Goal: Task Accomplishment & Management: Manage account settings

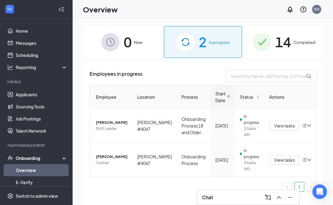
click at [278, 42] on span "14" at bounding box center [283, 41] width 16 height 21
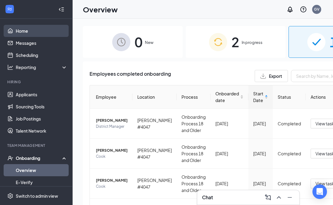
click at [30, 34] on link "Home" at bounding box center [42, 31] width 52 height 12
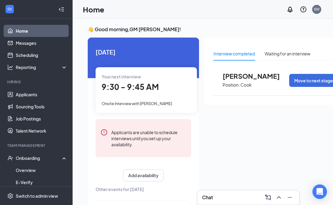
drag, startPoint x: 178, startPoint y: 127, endPoint x: 171, endPoint y: 127, distance: 6.7
click at [171, 127] on div "Applicants are unable to schedule interviews until you set up your availability." at bounding box center [144, 138] width 96 height 38
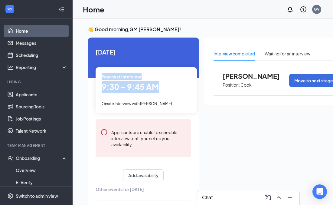
drag, startPoint x: 128, startPoint y: 65, endPoint x: 137, endPoint y: 97, distance: 33.9
click at [137, 97] on div "[DATE] Your next interview 9:30 - 9:45 AM Onsite Interview with [PERSON_NAME] A…" at bounding box center [143, 137] width 111 height 199
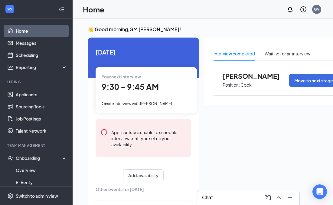
click at [152, 150] on div "Applicants are unable to schedule interviews until you set up your availability." at bounding box center [144, 138] width 96 height 38
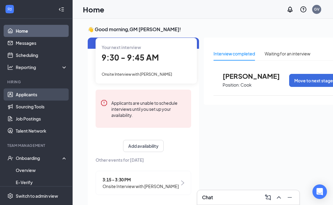
click at [42, 98] on link "Applicants" at bounding box center [42, 94] width 52 height 12
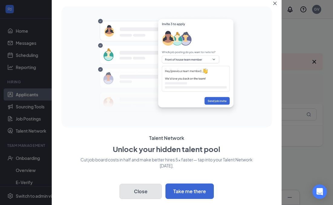
click at [147, 188] on button "Close" at bounding box center [141, 191] width 42 height 15
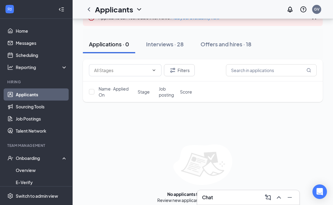
scroll to position [47, 0]
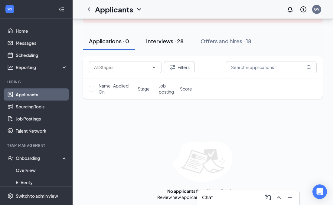
click at [178, 38] on div "Interviews · 28" at bounding box center [165, 41] width 38 height 8
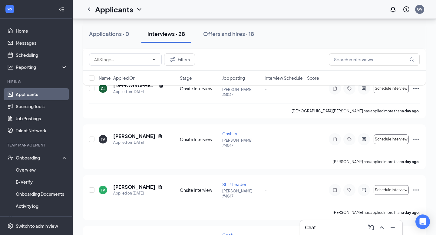
scroll to position [237, 0]
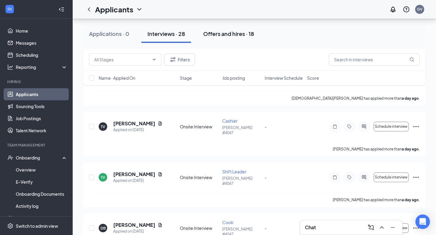
click at [239, 27] on button "Offers and hires · 18" at bounding box center [228, 34] width 63 height 18
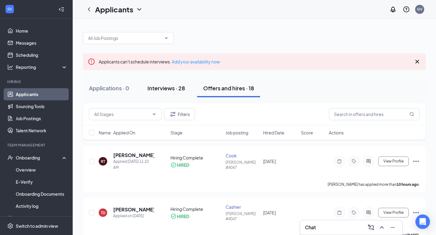
click at [159, 90] on div "Interviews · 28" at bounding box center [166, 88] width 38 height 8
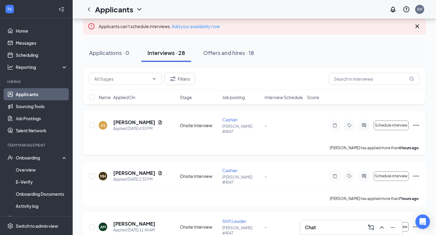
scroll to position [12, 0]
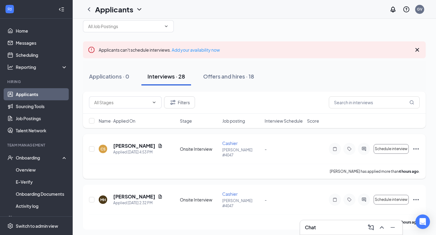
click at [333, 147] on icon "Ellipses" at bounding box center [415, 149] width 7 height 7
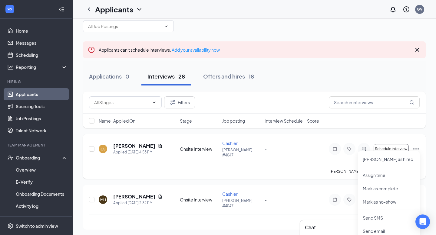
click at [285, 158] on div "CS [PERSON_NAME] Applied [DATE] 4:53 PM Onsite Interview Cashier [PERSON_NAME] …" at bounding box center [254, 152] width 330 height 24
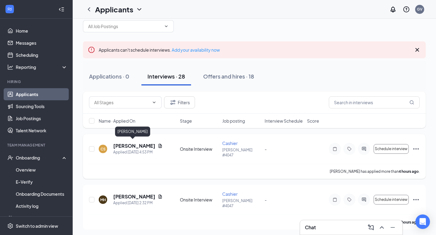
click at [130, 143] on h5 "[PERSON_NAME]" at bounding box center [134, 146] width 42 height 7
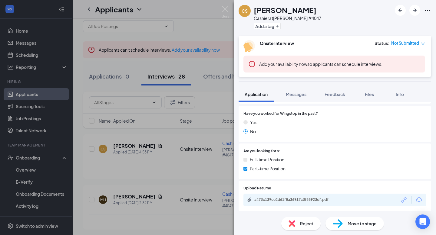
scroll to position [126, 0]
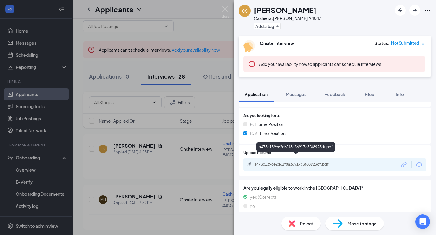
click at [279, 162] on div "a473c139ce2d61f8a36917c3f88923df.pdf" at bounding box center [296, 164] width 85 height 5
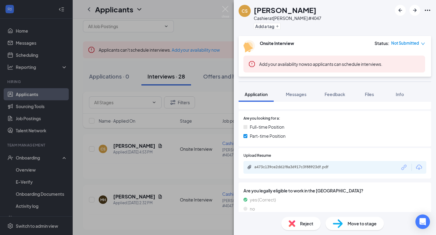
click at [144, 119] on div "CS [PERSON_NAME] Cashier at [GEOGRAPHIC_DATA][PERSON_NAME] #4047 Add a tag Onsi…" at bounding box center [218, 117] width 436 height 235
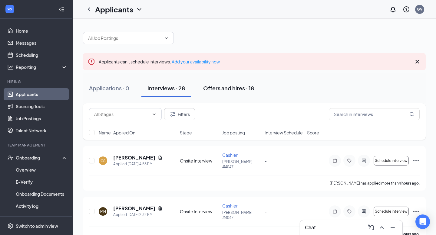
click at [224, 84] on button "Offers and hires · 18" at bounding box center [228, 88] width 63 height 18
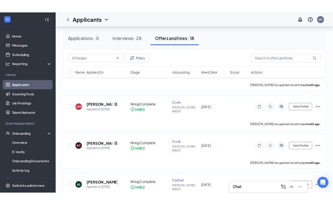
scroll to position [750, 0]
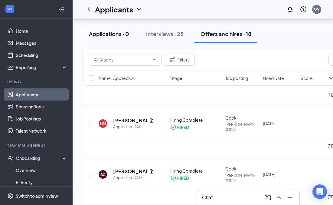
click at [120, 40] on button "Applications · 0" at bounding box center [109, 34] width 52 height 18
